Goal: Find specific page/section: Find specific page/section

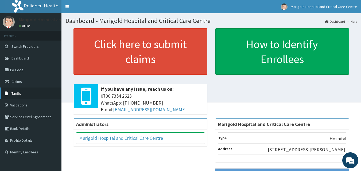
click at [19, 93] on span "Tariffs" at bounding box center [16, 93] width 10 height 5
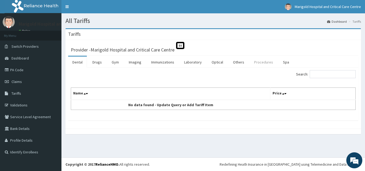
click at [257, 62] on link "Procedures" at bounding box center [263, 62] width 27 height 11
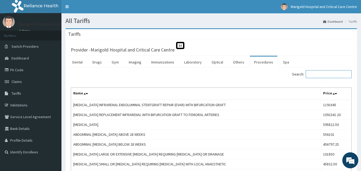
click at [318, 75] on input "Search:" at bounding box center [328, 74] width 46 height 8
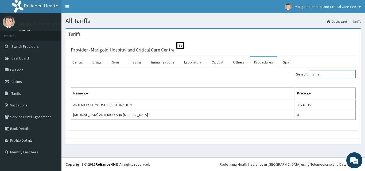
click at [326, 75] on input "ante" at bounding box center [332, 74] width 46 height 8
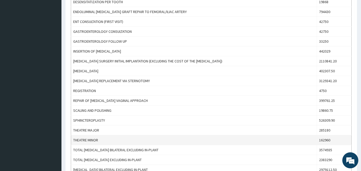
scroll to position [183, 0]
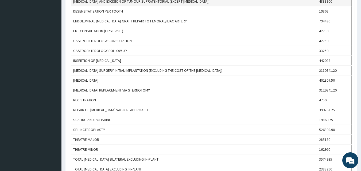
type input "ent"
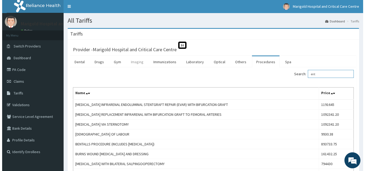
scroll to position [0, 0]
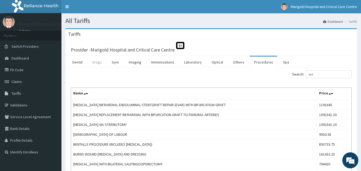
click at [98, 62] on link "Drugs" at bounding box center [97, 62] width 18 height 11
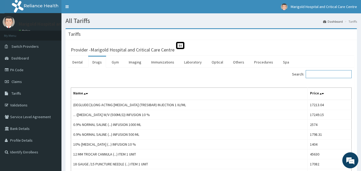
click at [320, 71] on input "Search:" at bounding box center [328, 74] width 46 height 8
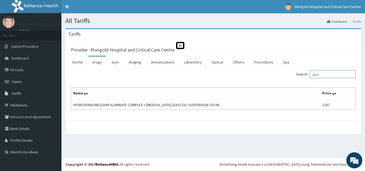
click at [332, 76] on input "gasc" at bounding box center [332, 74] width 46 height 8
type input "g"
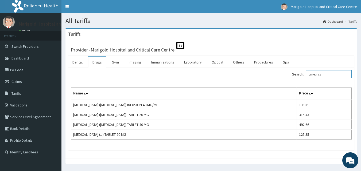
click at [329, 73] on input "omepraz" at bounding box center [328, 74] width 46 height 8
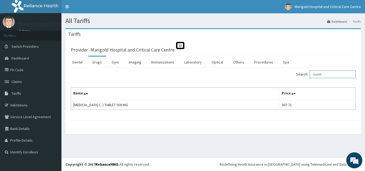
click at [333, 75] on input "clarith" at bounding box center [332, 74] width 46 height 8
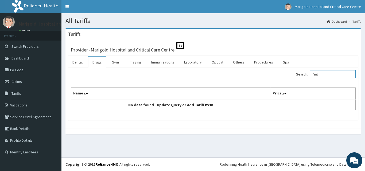
type input "fent"
